Goal: Find specific page/section: Find specific page/section

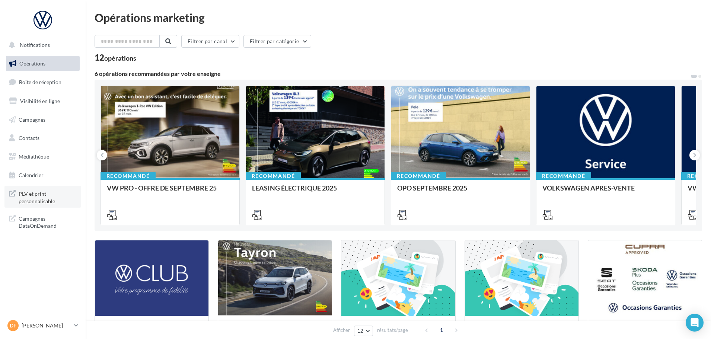
click at [32, 193] on span "PLV et print personnalisable" at bounding box center [48, 197] width 58 height 16
click at [116, 44] on input "text" at bounding box center [128, 41] width 66 height 13
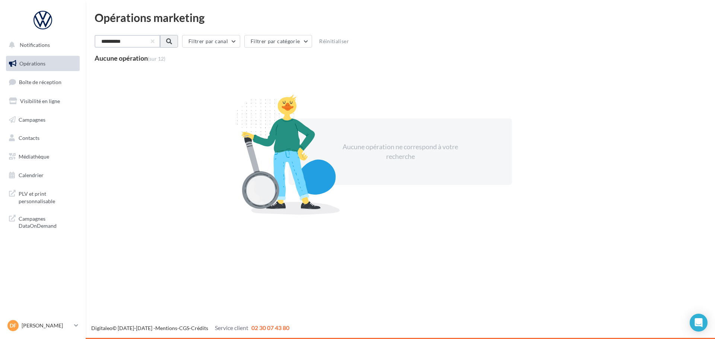
type input "**********"
click at [171, 41] on span at bounding box center [168, 41] width 6 height 6
click at [232, 42] on button "Filtrer par canal" at bounding box center [210, 41] width 58 height 13
click at [385, 54] on div "Aucune opération (sur 12)" at bounding box center [400, 59] width 611 height 10
click at [38, 194] on span "PLV et print personnalisable" at bounding box center [48, 197] width 58 height 16
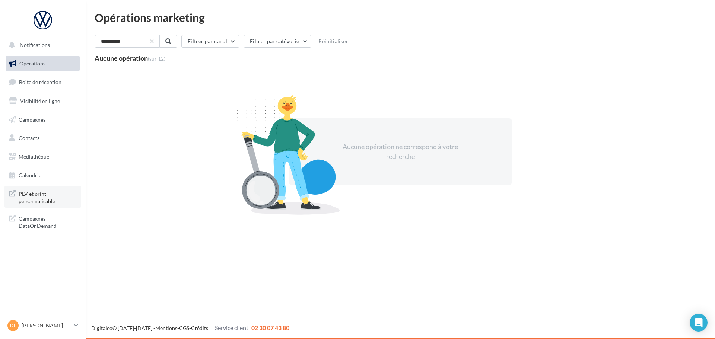
click at [32, 195] on span "PLV et print personnalisable" at bounding box center [48, 197] width 58 height 16
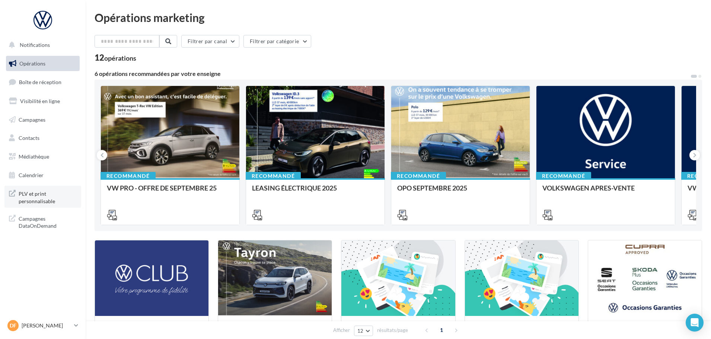
click at [34, 197] on span "PLV et print personnalisable" at bounding box center [48, 197] width 58 height 16
